Goal: Transaction & Acquisition: Purchase product/service

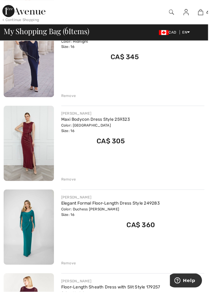
scroll to position [253, 0]
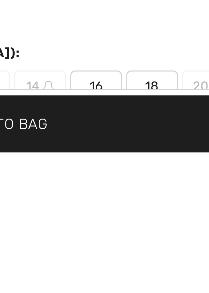
scroll to position [176, 0]
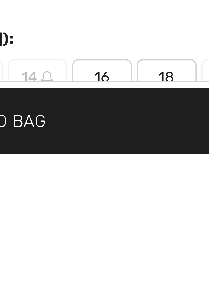
click at [130, 274] on span "16" at bounding box center [131, 271] width 15 height 9
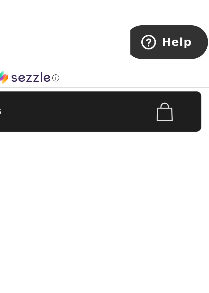
scroll to position [219, 0]
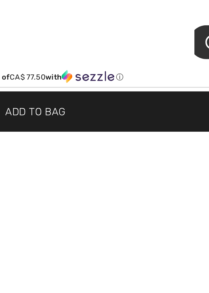
click at [117, 286] on span "Add to Bag" at bounding box center [104, 283] width 25 height 6
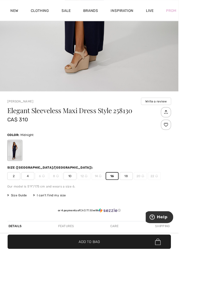
scroll to position [241, 0]
click at [173, 121] on button "Write a review" at bounding box center [182, 119] width 35 height 9
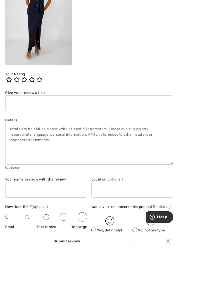
scroll to position [67, 0]
click at [205, 292] on img at bounding box center [196, 282] width 18 height 19
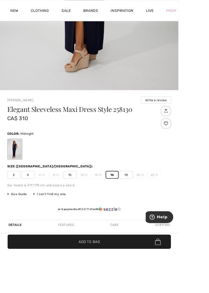
scroll to position [244, 0]
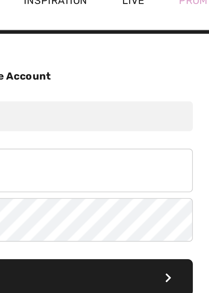
scroll to position [10, 0]
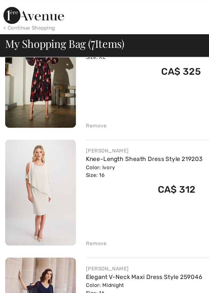
scroll to position [91, 0]
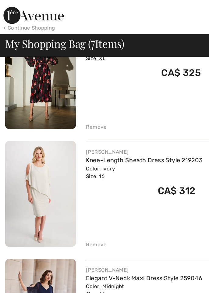
click at [0, 38] on div "My Shopping Bag ( 7 Items) CAD EN English Français Order Summary" at bounding box center [104, 32] width 209 height 16
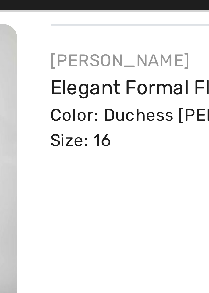
scroll to position [400, 0]
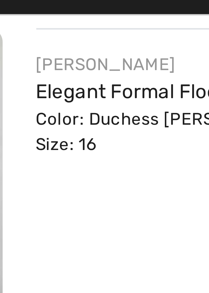
click at [67, 57] on link "Elegant Formal Floor-Length Dress Style 249283" at bounding box center [111, 57] width 99 height 5
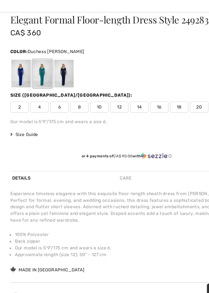
scroll to position [337, 0]
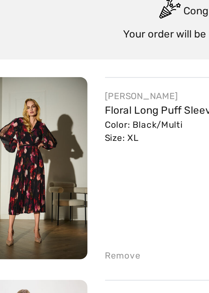
scroll to position [27, 0]
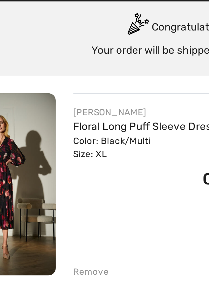
click at [68, 95] on link "Floral Long Puff Sleeve Dress Style 253774" at bounding box center [105, 93] width 87 height 5
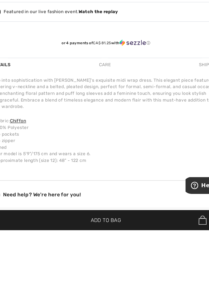
scroll to position [382, 0]
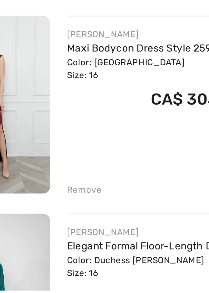
scroll to position [185, 0]
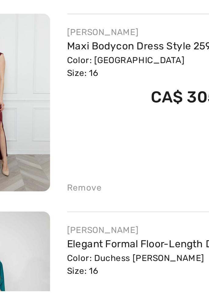
click at [52, 194] on img at bounding box center [29, 213] width 51 height 76
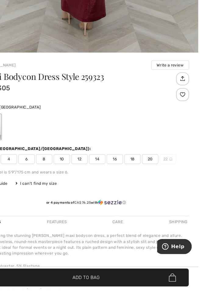
scroll to position [275, 0]
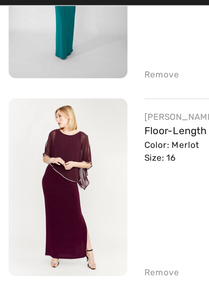
scroll to position [448, 0]
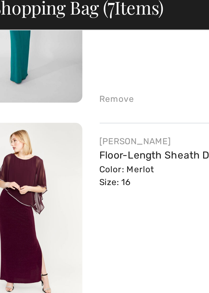
click at [65, 95] on link "Floor-Length Sheath Dress with Slit Style 179257" at bounding box center [111, 93] width 99 height 5
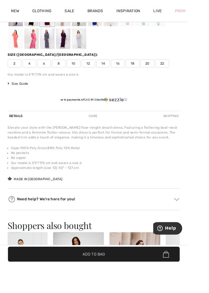
scroll to position [392, 0]
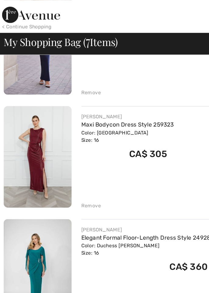
scroll to position [272, 0]
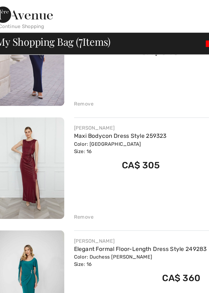
click at [72, 102] on link "Maxi Bodycon Dress Style 259323" at bounding box center [96, 101] width 69 height 5
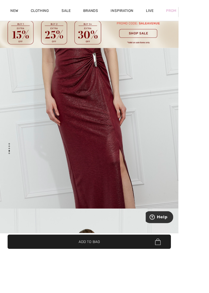
scroll to position [13, 0]
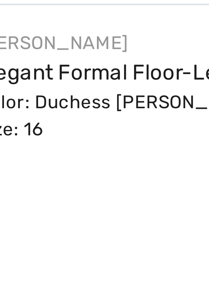
scroll to position [271, 0]
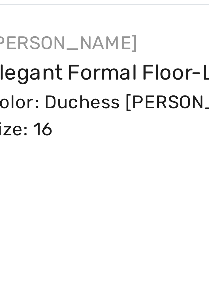
click at [74, 187] on link "Elegant Formal Floor-Length Dress Style 249283" at bounding box center [111, 186] width 99 height 5
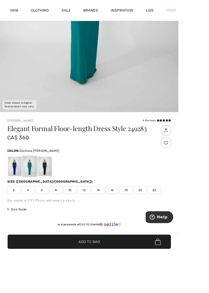
scroll to position [223, 0]
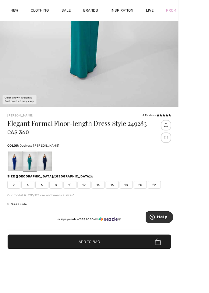
click at [45, 190] on div at bounding box center [53, 188] width 16 height 23
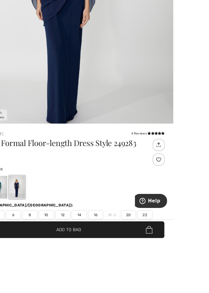
scroll to position [185, 0]
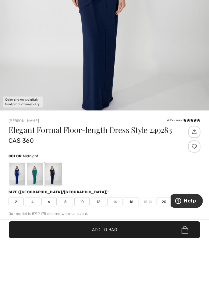
click at [38, 228] on div at bounding box center [35, 227] width 16 height 23
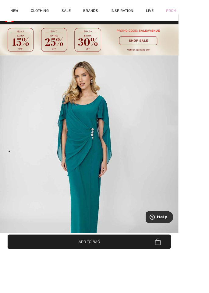
scroll to position [0, 0]
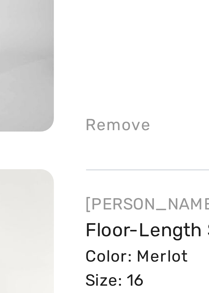
scroll to position [312, 0]
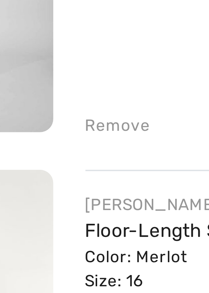
click at [64, 206] on div "Remove" at bounding box center [69, 205] width 15 height 5
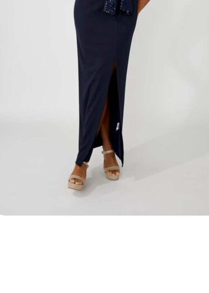
scroll to position [388, 0]
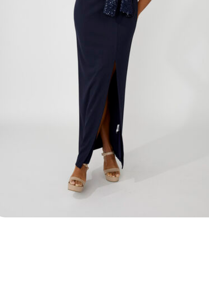
click at [21, 196] on img at bounding box center [29, 178] width 51 height 76
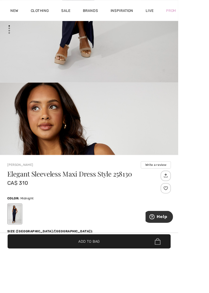
scroll to position [157, 0]
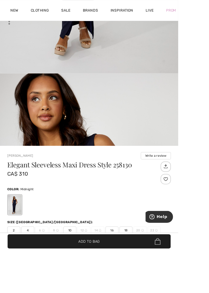
click at [53, 121] on img "2 / 4" at bounding box center [104, 243] width 209 height 314
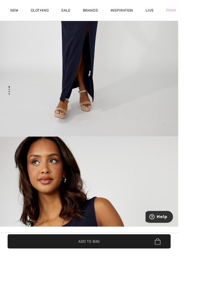
scroll to position [85, 0]
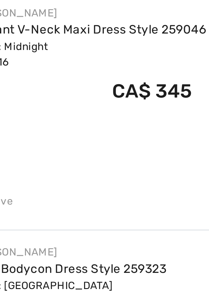
scroll to position [209, 0]
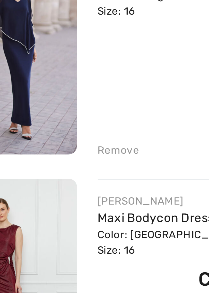
click at [65, 140] on div "Remove" at bounding box center [69, 140] width 15 height 5
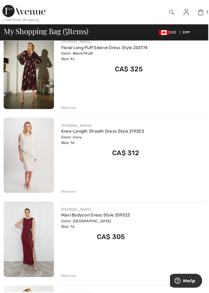
scroll to position [75, 0]
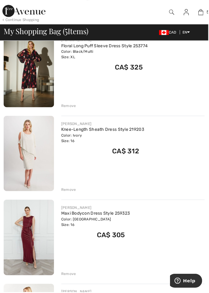
click at [38, 230] on img at bounding box center [29, 238] width 51 height 76
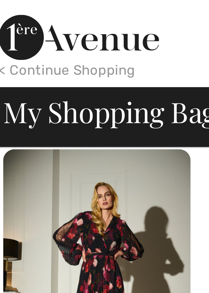
scroll to position [66, 0]
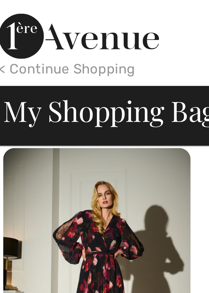
click at [41, 63] on img at bounding box center [29, 79] width 51 height 76
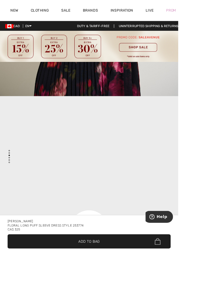
scroll to position [587, 0]
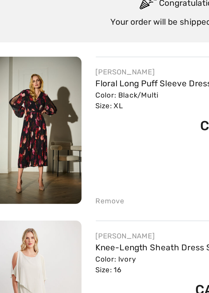
click at [36, 143] on img at bounding box center [29, 145] width 51 height 76
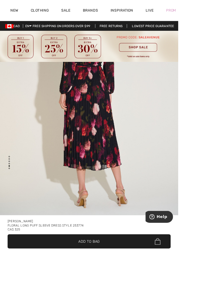
click at [60, 198] on img "4 / 5" at bounding box center [104, 109] width 209 height 314
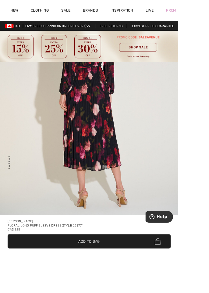
click at [56, 208] on img "4 / 5" at bounding box center [104, 110] width 209 height 314
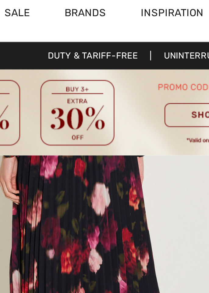
scroll to position [1411, 0]
